Goal: Task Accomplishment & Management: Use online tool/utility

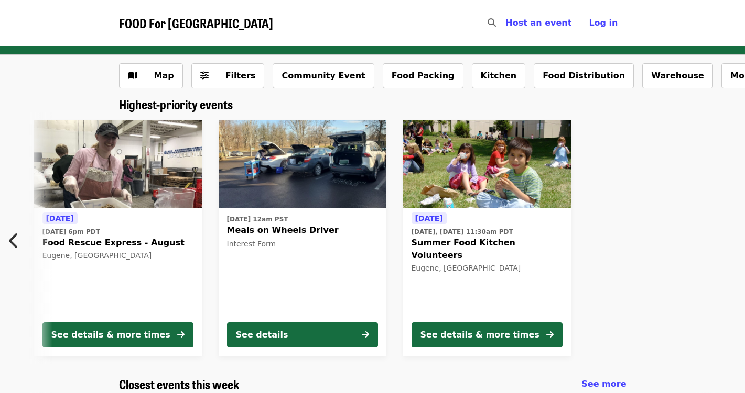
scroll to position [0, 95]
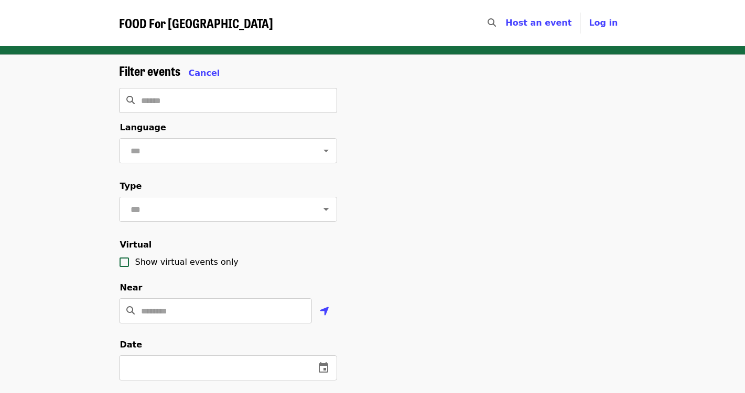
click at [212, 90] on input "Search" at bounding box center [239, 100] width 196 height 25
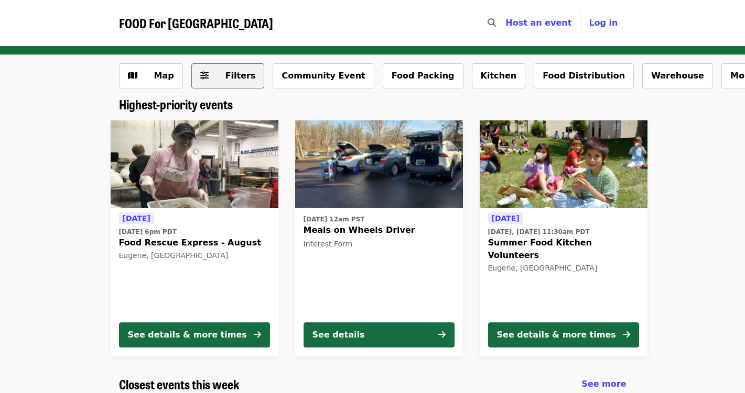
click at [215, 79] on span "Filters" at bounding box center [235, 76] width 41 height 13
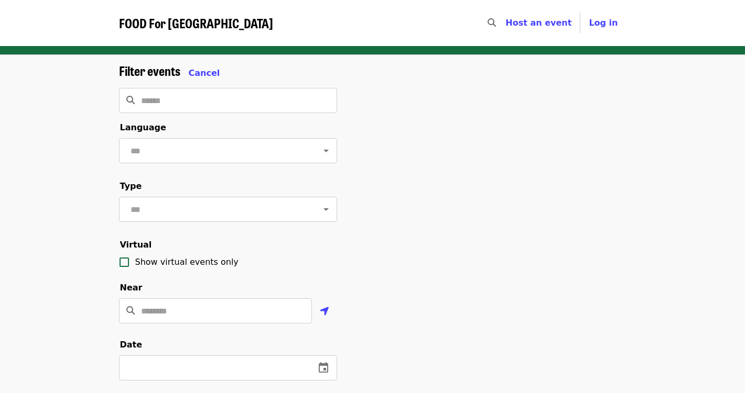
click at [212, 118] on form "Filter events Cancel ​ Language ​ Type ​ Virtual Show virtual events only Near …" at bounding box center [228, 349] width 218 height 572
click at [218, 100] on input "Search" at bounding box center [239, 100] width 196 height 25
type input "*****"
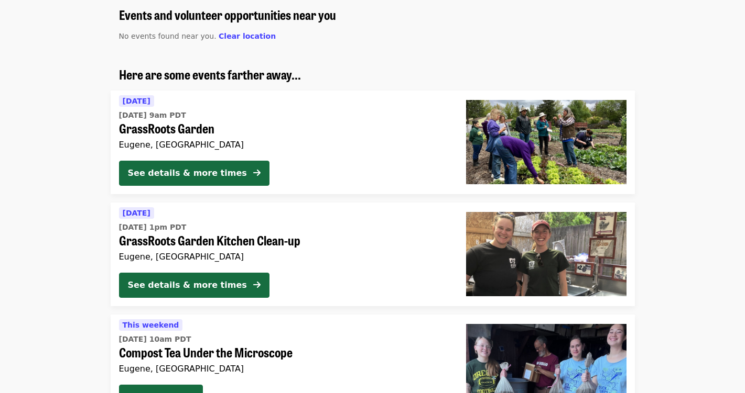
scroll to position [74, 0]
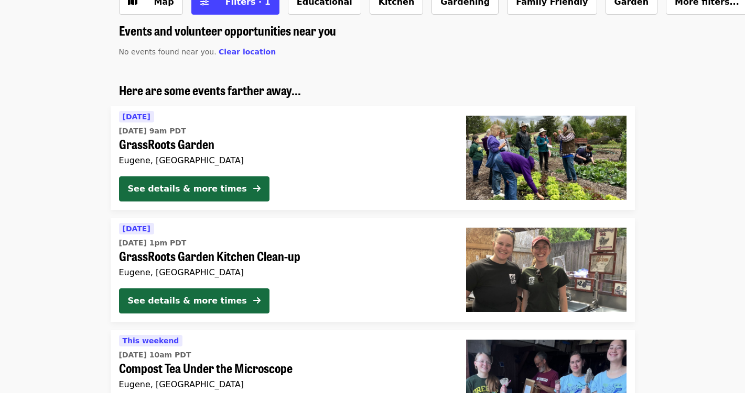
click at [186, 132] on time "[DATE] 9am PDT" at bounding box center [152, 131] width 67 height 11
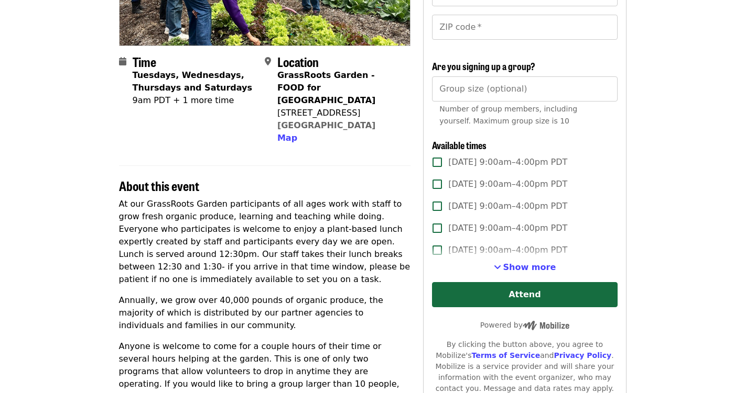
scroll to position [212, 0]
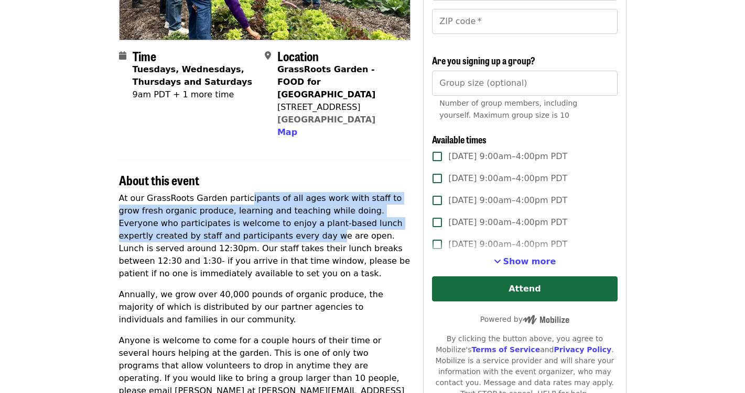
drag, startPoint x: 240, startPoint y: 182, endPoint x: 246, endPoint y: 225, distance: 43.3
click at [246, 225] on p "At our GrassRoots Garden participants of all ages work with staff to grow fresh…" at bounding box center [265, 236] width 292 height 88
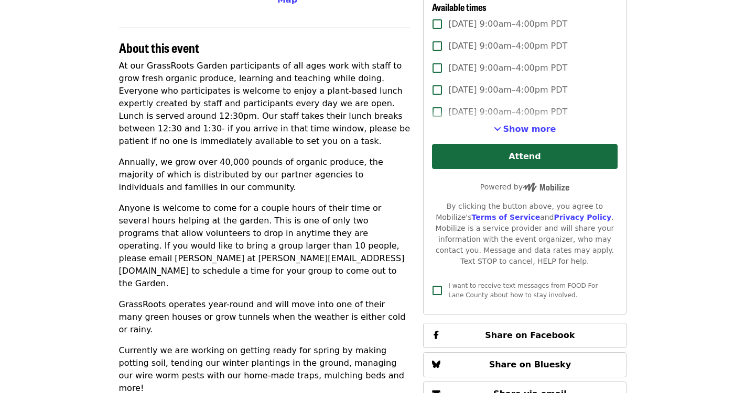
scroll to position [345, 0]
click at [507, 129] on span "Show more" at bounding box center [529, 129] width 53 height 10
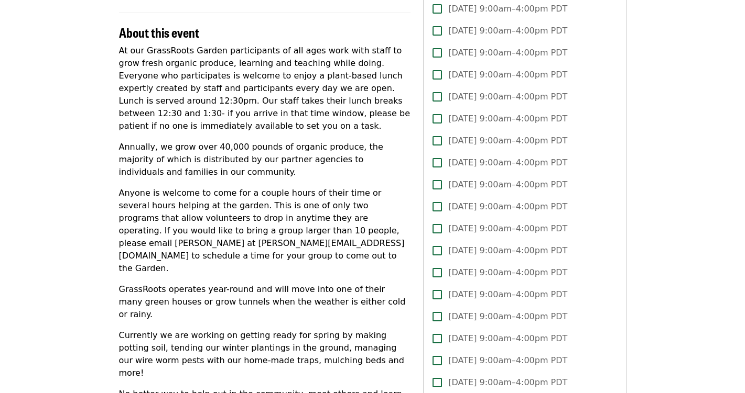
scroll to position [377, 0]
